Goal: Information Seeking & Learning: Check status

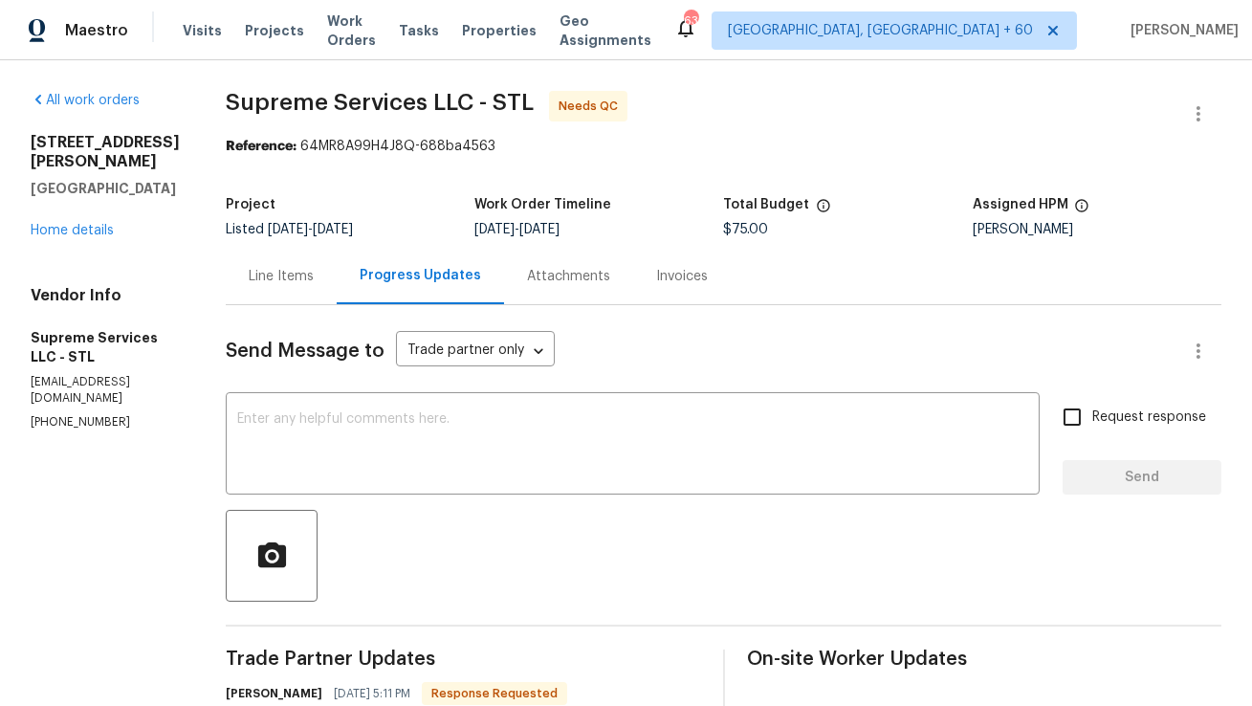
click at [269, 283] on div "Line Items" at bounding box center [281, 276] width 65 height 19
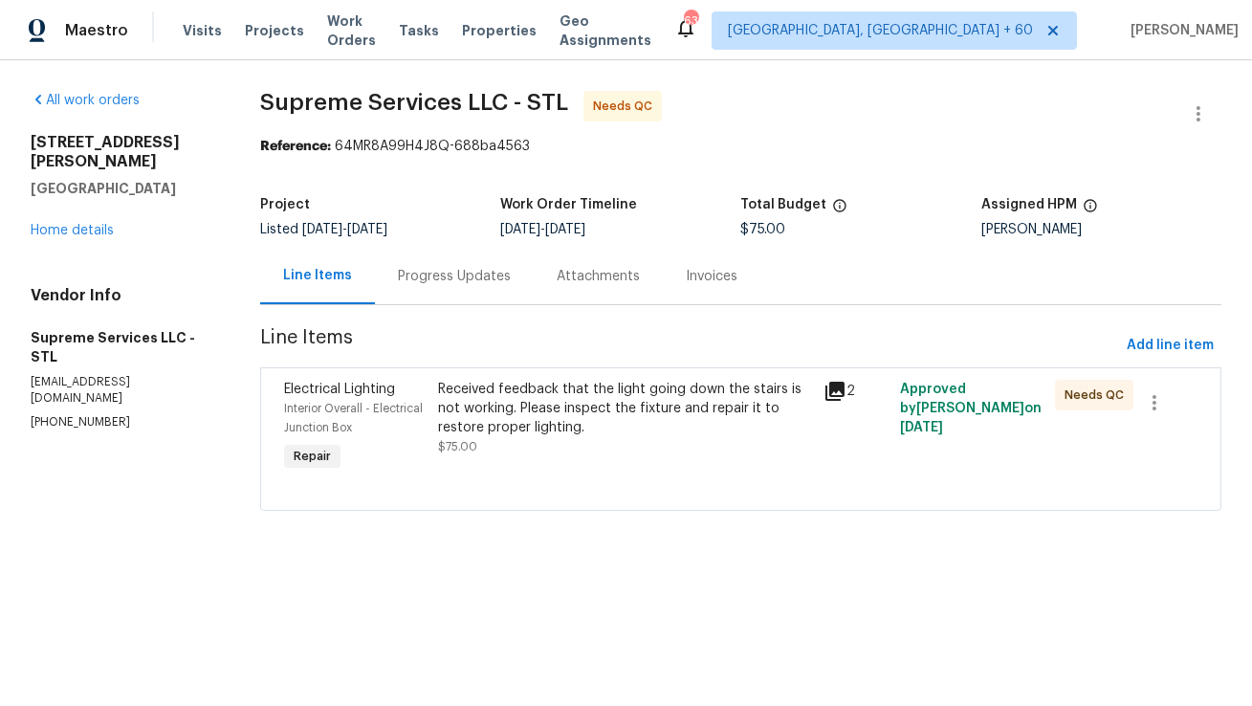
click at [488, 287] on div "Progress Updates" at bounding box center [454, 276] width 159 height 56
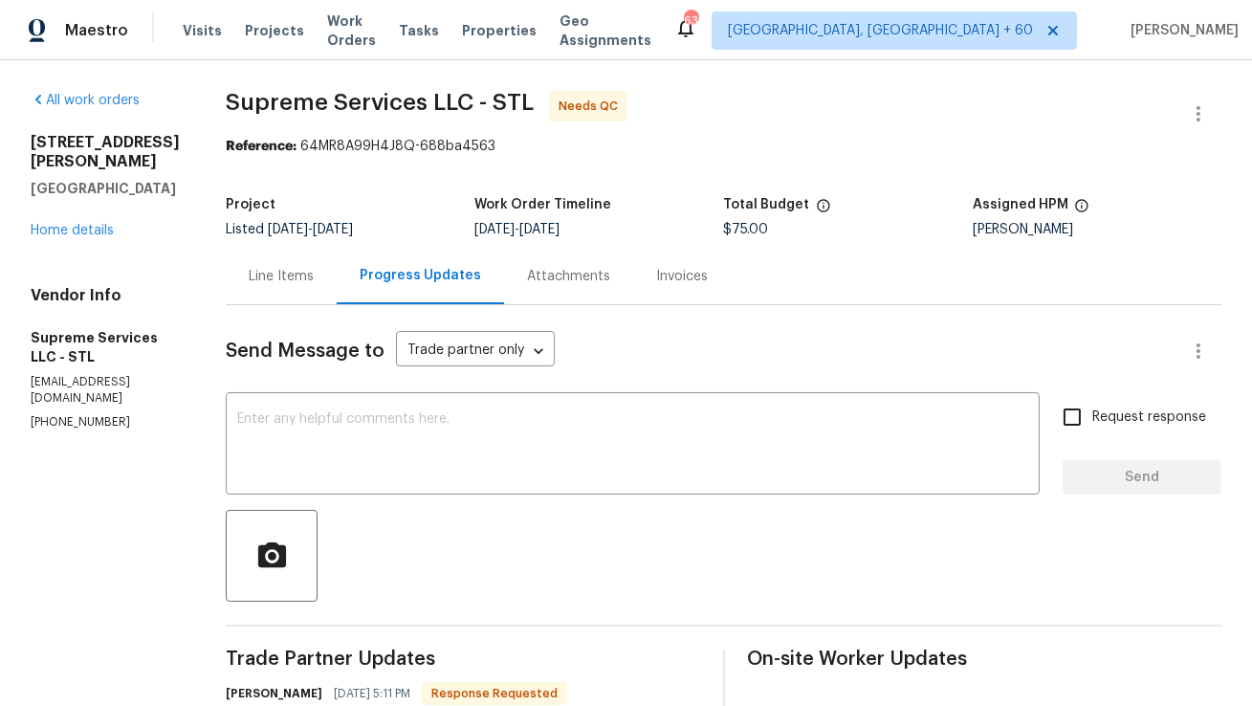
click at [276, 271] on div "Line Items" at bounding box center [281, 276] width 65 height 19
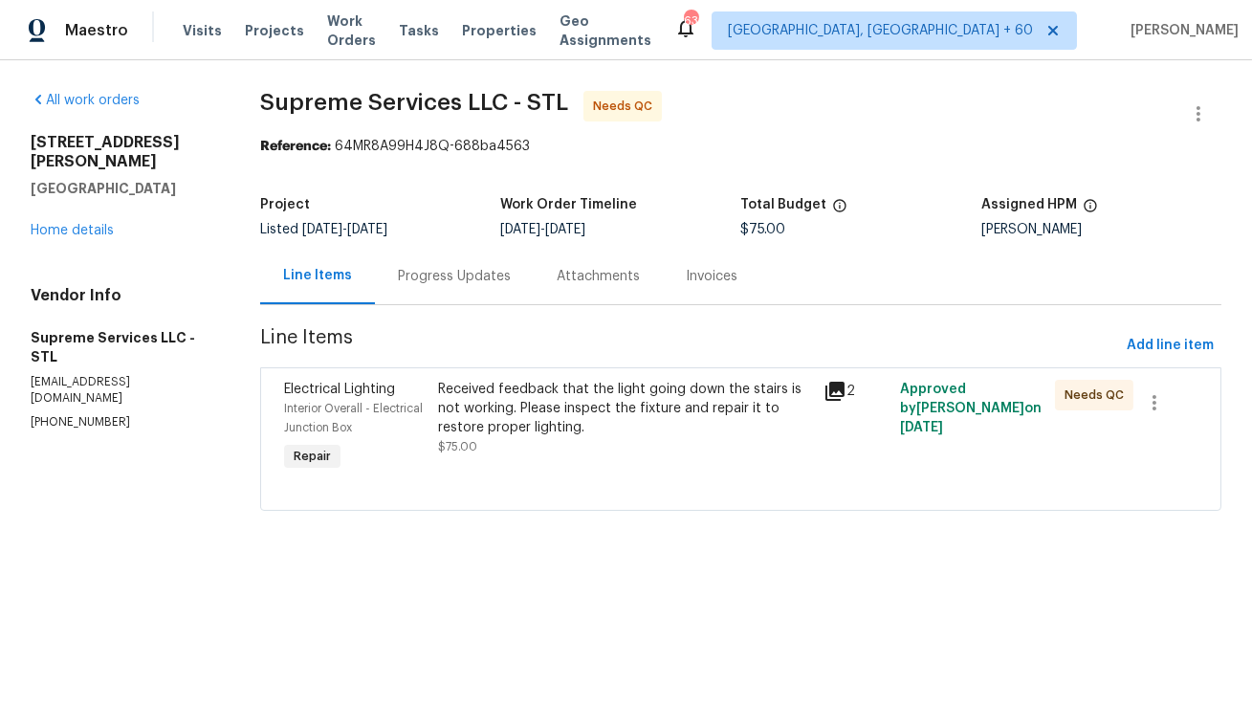
click at [577, 430] on div "Received feedback that the light going down the stairs is not working. Please i…" at bounding box center [625, 408] width 374 height 57
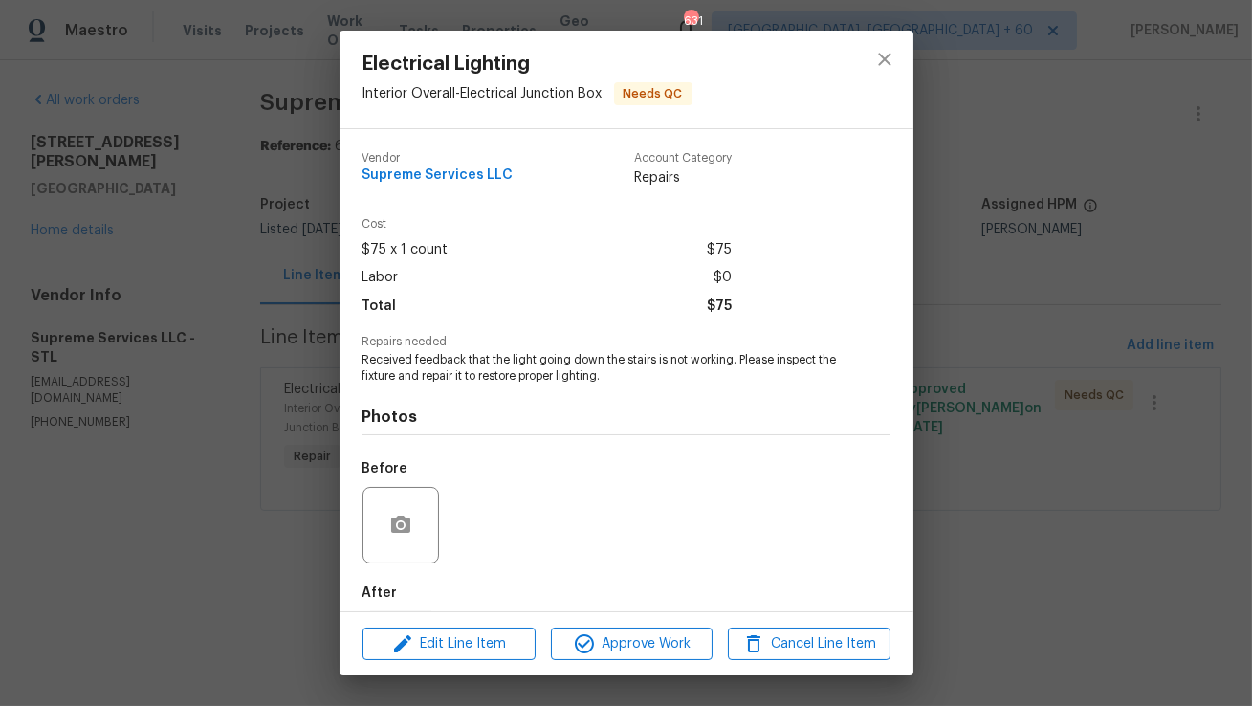
scroll to position [96, 0]
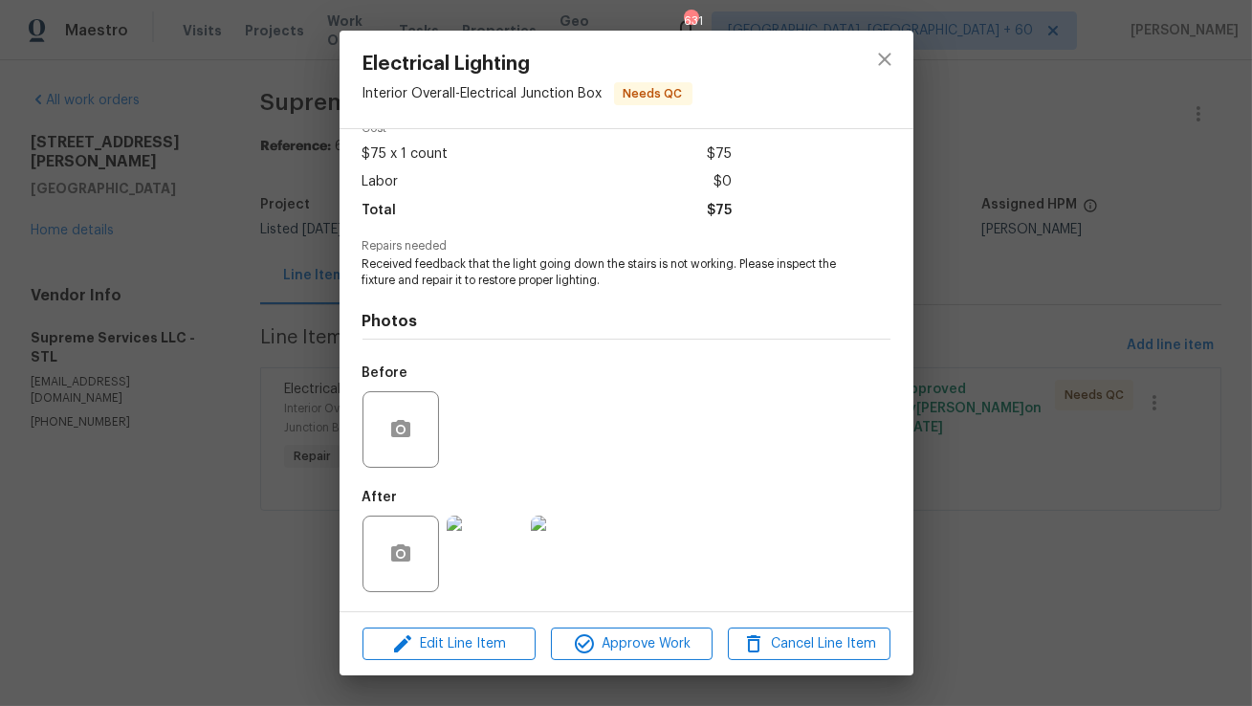
click at [497, 552] on img at bounding box center [485, 553] width 76 height 76
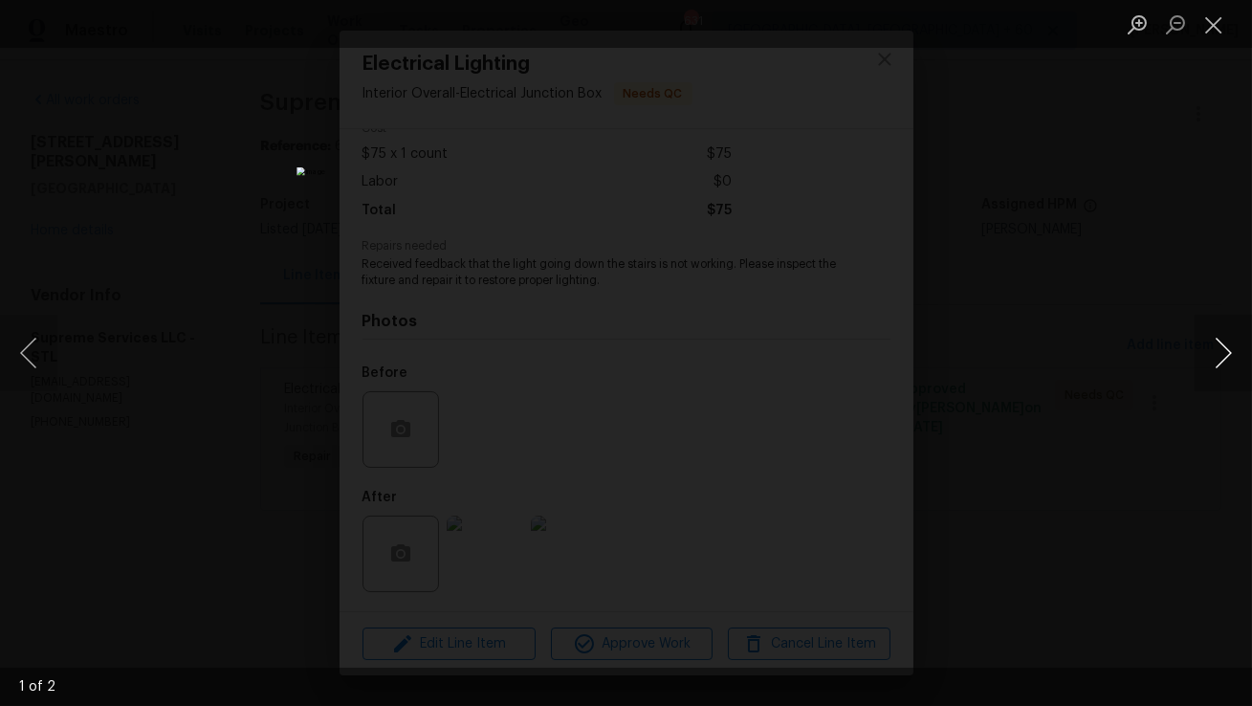
click at [1217, 347] on button "Next image" at bounding box center [1222, 353] width 57 height 76
click at [1208, 41] on li "Lightbox" at bounding box center [1213, 24] width 38 height 48
click at [1195, 31] on button "Close lightbox" at bounding box center [1213, 24] width 38 height 33
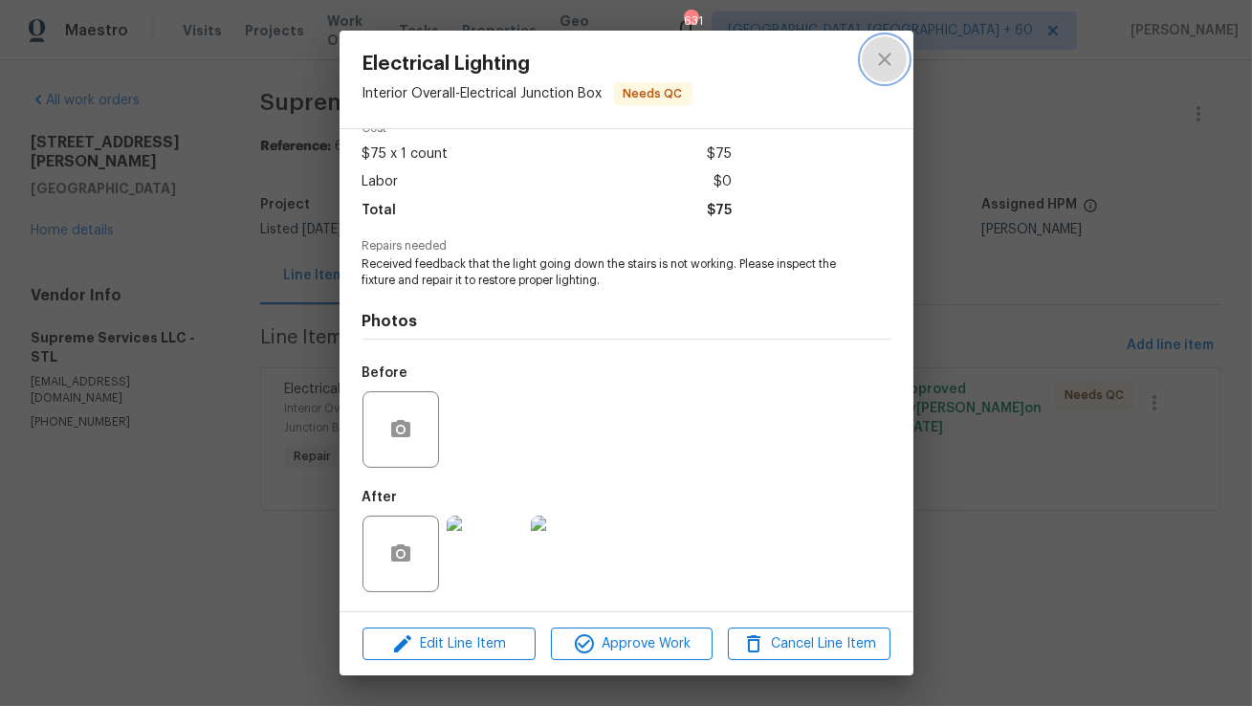
click at [902, 61] on button "close" at bounding box center [884, 59] width 46 height 46
